Goal: Task Accomplishment & Management: Manage account settings

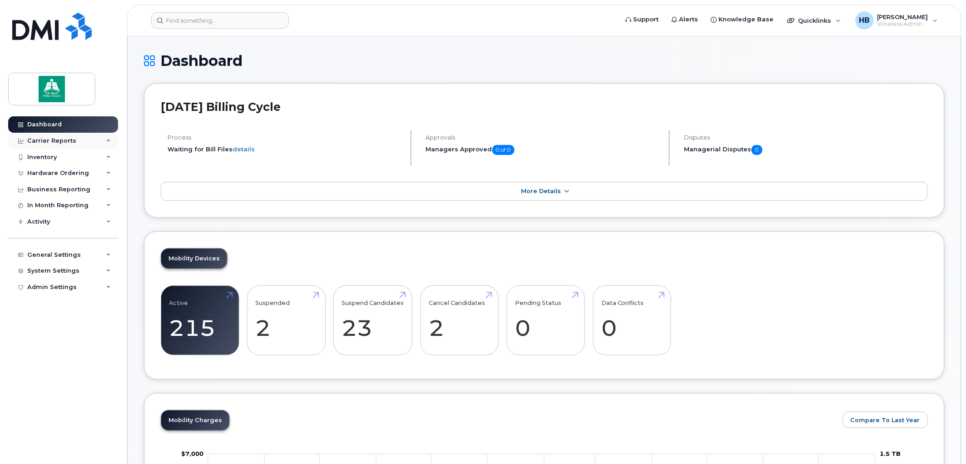
click at [40, 140] on div "Carrier Reports" at bounding box center [51, 140] width 49 height 7
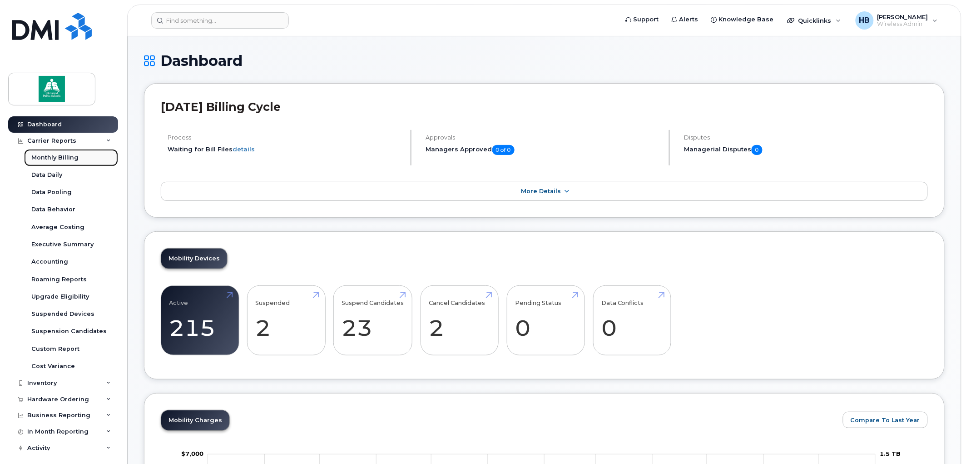
click at [53, 156] on div "Monthly Billing" at bounding box center [54, 158] width 47 height 8
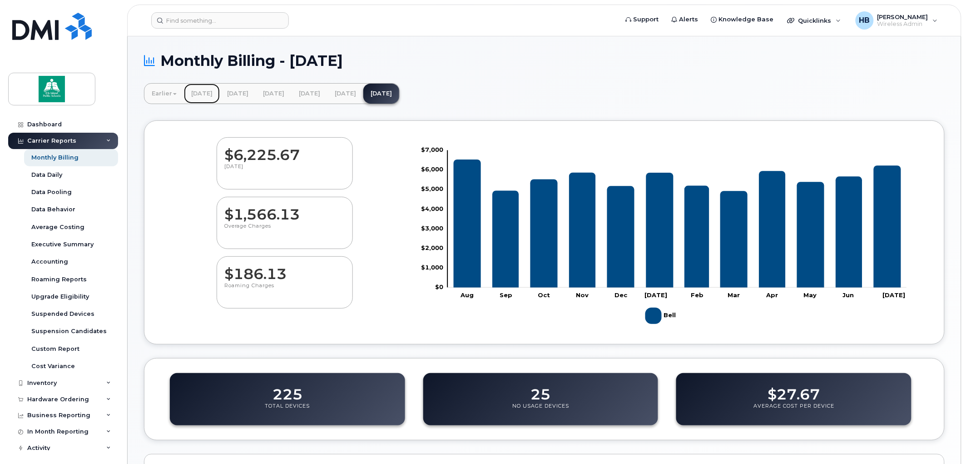
click at [205, 94] on link "[DATE]" at bounding box center [202, 94] width 36 height 20
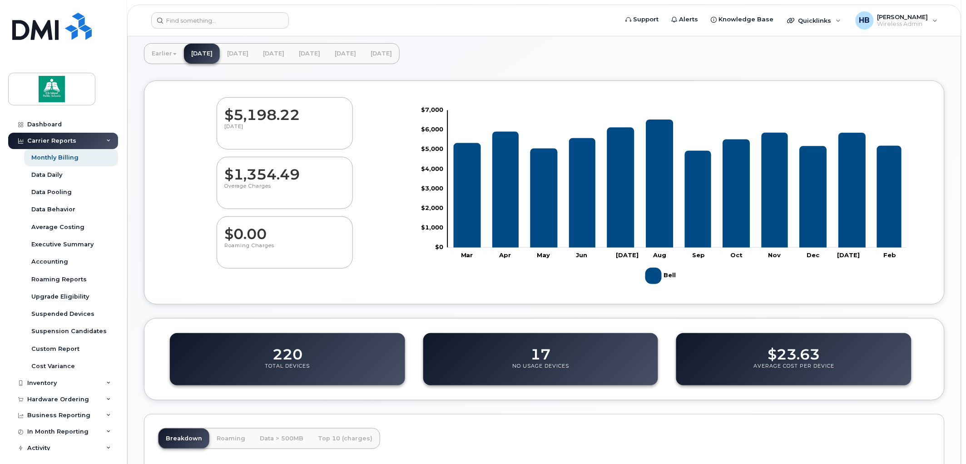
scroll to position [249, 0]
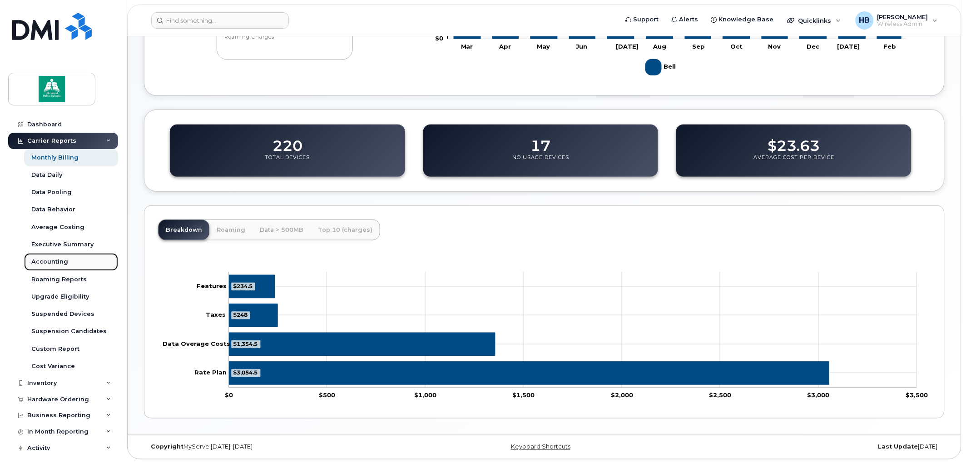
click at [57, 261] on div "Accounting" at bounding box center [49, 262] width 37 height 8
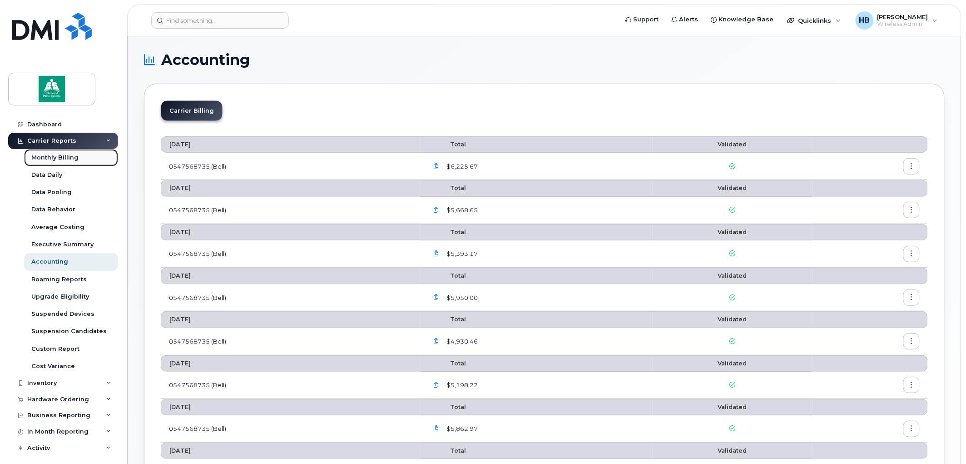
click at [71, 157] on div "Monthly Billing" at bounding box center [54, 158] width 47 height 8
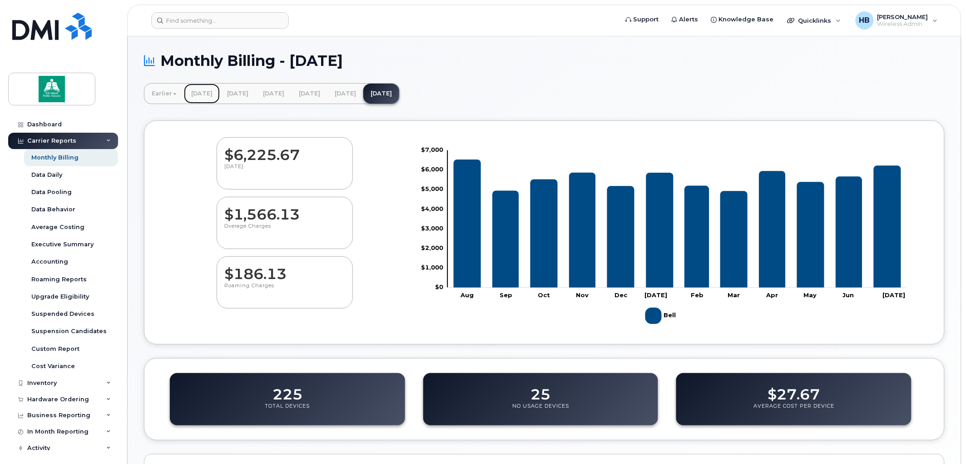
click at [217, 92] on link "February 2025" at bounding box center [202, 94] width 36 height 20
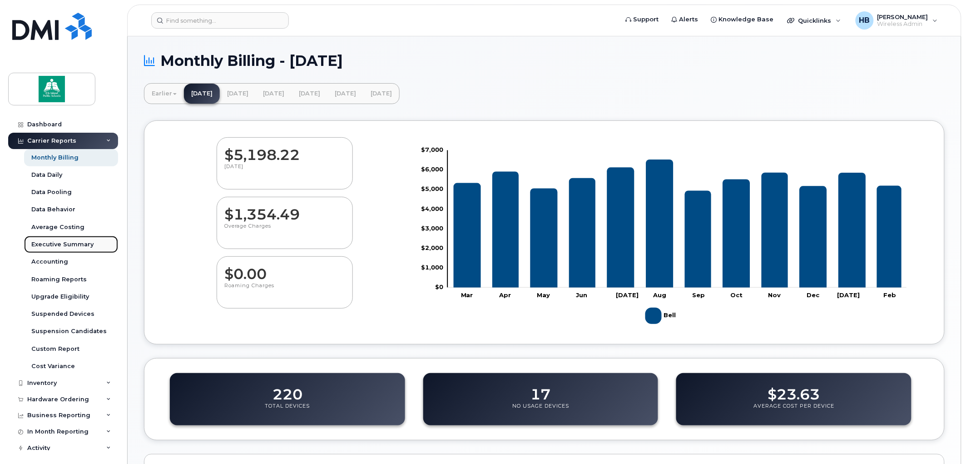
click at [74, 244] on div "Executive Summary" at bounding box center [62, 244] width 62 height 8
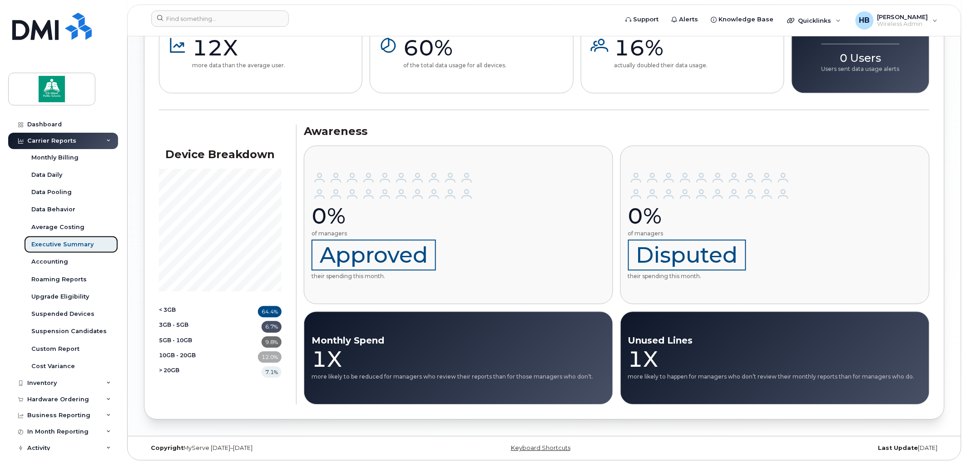
scroll to position [765, 0]
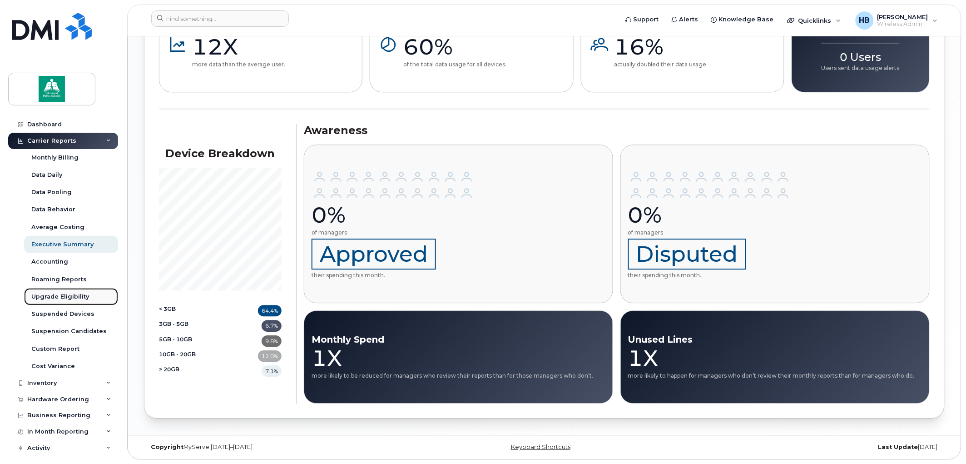
click at [55, 294] on div "Upgrade Eligibility" at bounding box center [60, 297] width 58 height 8
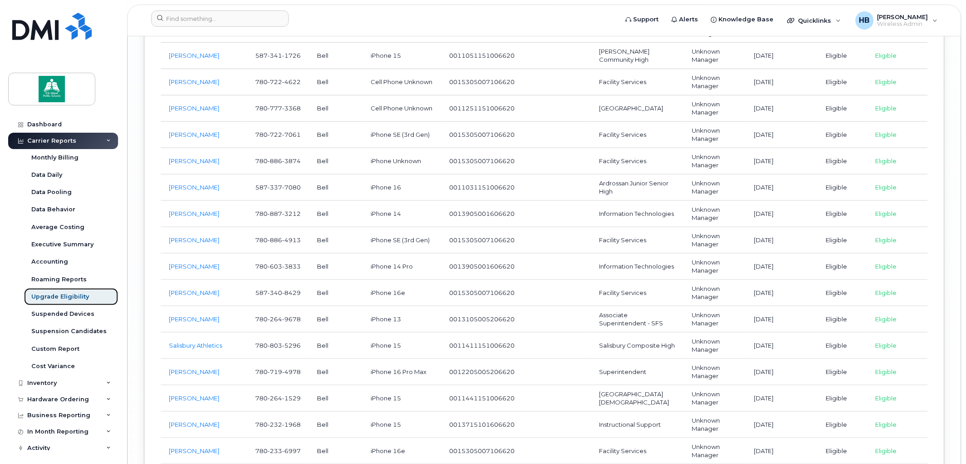
scroll to position [5099, 0]
click at [203, 373] on link "[PERSON_NAME]" at bounding box center [194, 369] width 50 height 7
click at [913, 21] on span "Wireless Admin" at bounding box center [903, 23] width 51 height 7
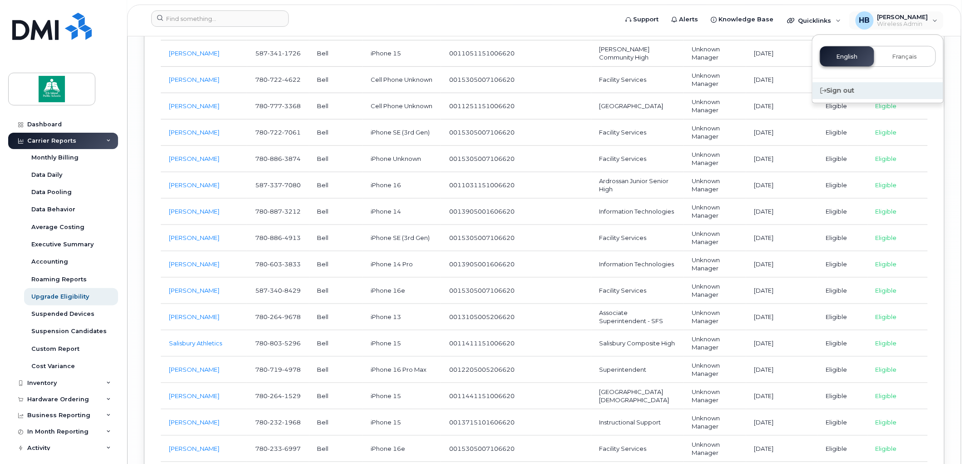
click at [843, 86] on div "Sign out" at bounding box center [878, 90] width 131 height 17
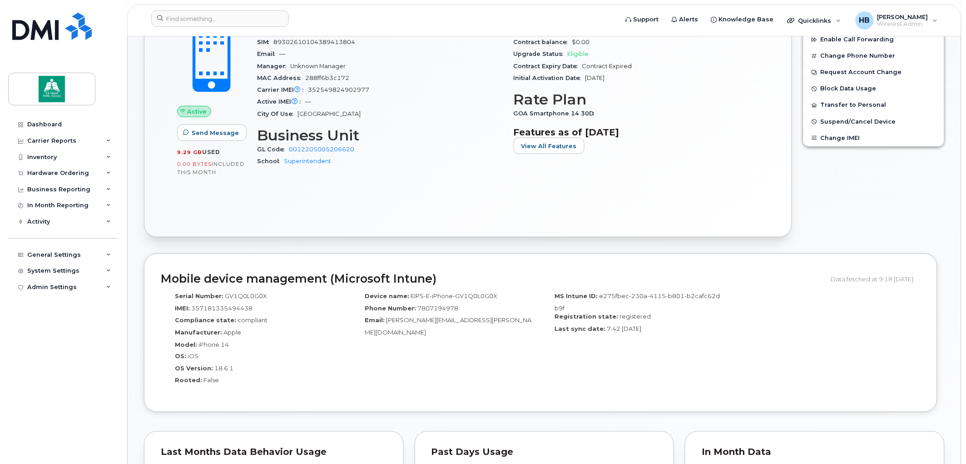
scroll to position [303, 0]
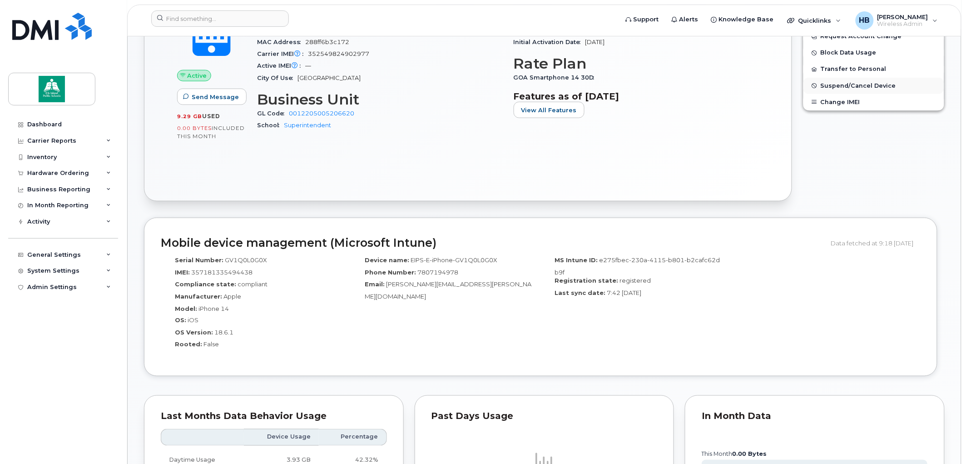
drag, startPoint x: 841, startPoint y: 0, endPoint x: 913, endPoint y: 84, distance: 110.2
click at [920, 175] on div "Edit Device / Employee Add Roaming Package Reset Voicemail Change SIM Card Chan…" at bounding box center [874, 56] width 153 height 302
click at [916, 24] on span "Wireless Admin" at bounding box center [903, 23] width 51 height 7
click at [844, 91] on div "Sign out" at bounding box center [878, 90] width 131 height 17
